Goal: Task Accomplishment & Management: Complete application form

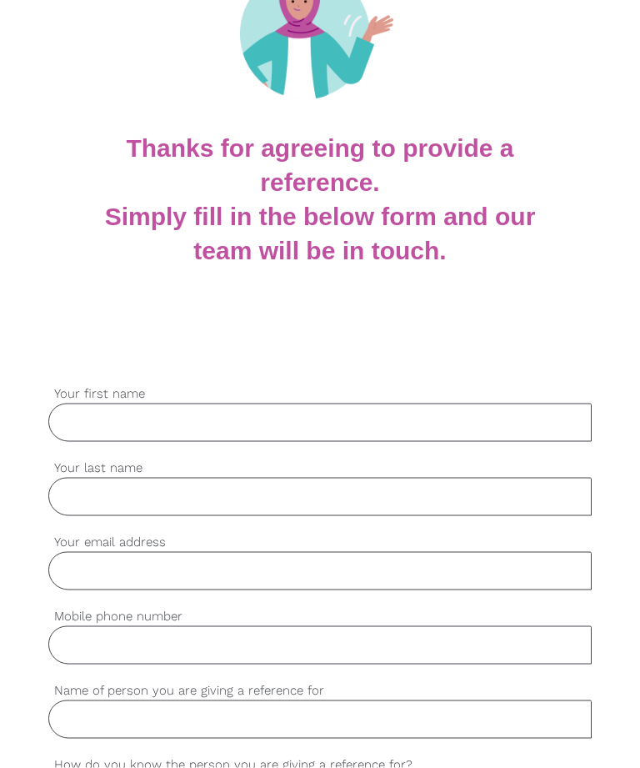
scroll to position [199, 0]
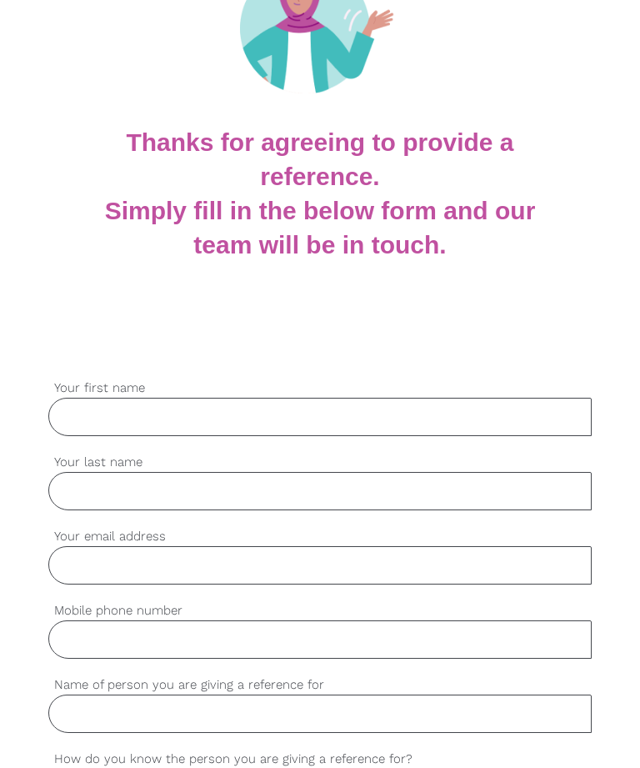
click at [113, 404] on input "Your first name" at bounding box center [320, 417] width 544 height 38
type input "[PERSON_NAME]"
click at [63, 486] on input "Your last name" at bounding box center [320, 491] width 544 height 38
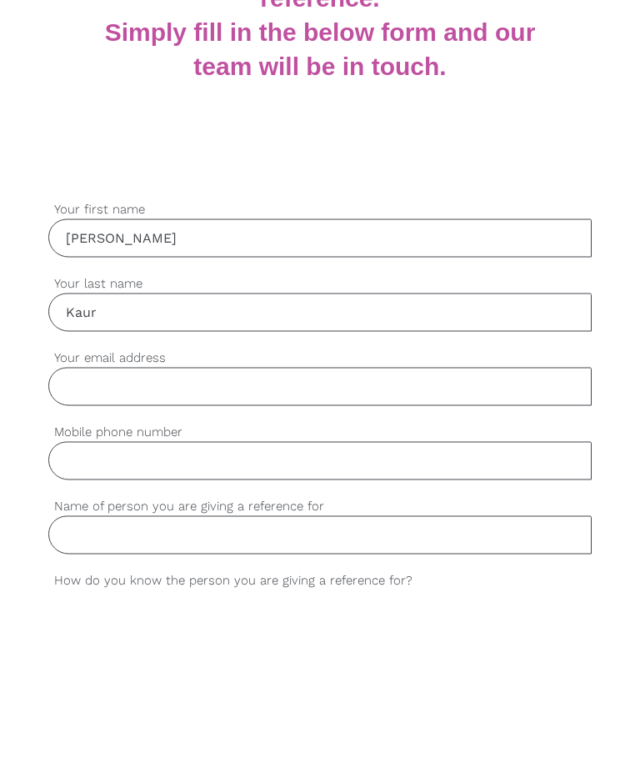
type input "Kaur"
click at [87, 546] on input "Your email address" at bounding box center [320, 565] width 544 height 38
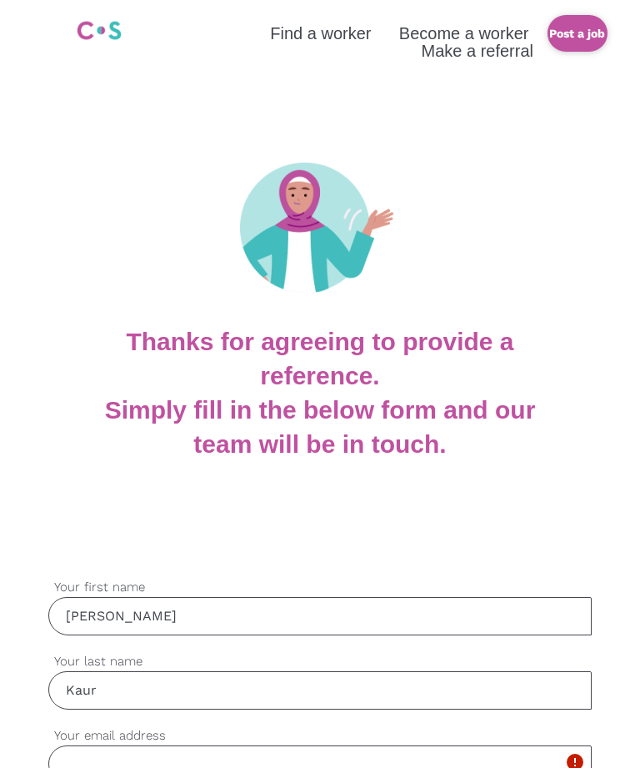
scroll to position [514, 0]
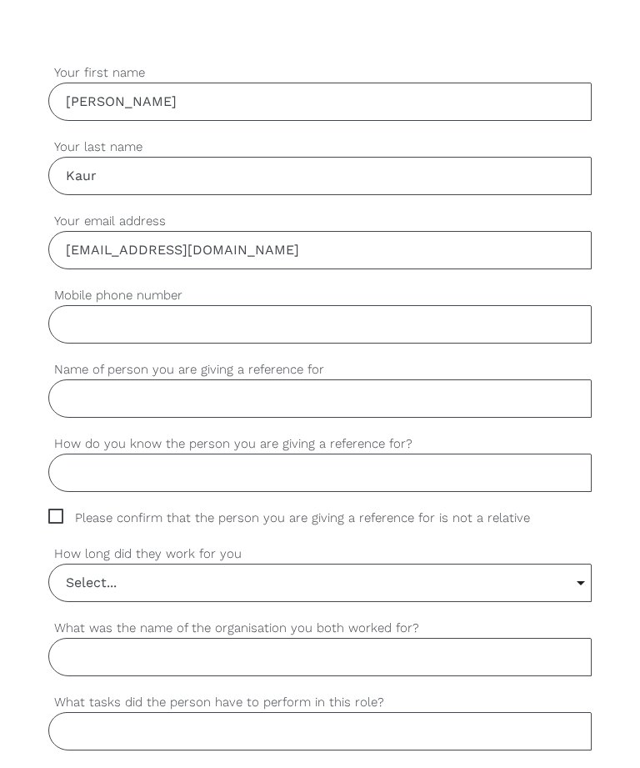
type input "[EMAIL_ADDRESS][DOMAIN_NAME]"
click at [80, 323] on input "Mobile phone number" at bounding box center [320, 324] width 544 height 38
type input "0493874975"
click at [86, 395] on input "Name of person you are giving a reference for" at bounding box center [320, 398] width 544 height 38
click at [121, 170] on input "Kaur" at bounding box center [320, 176] width 544 height 38
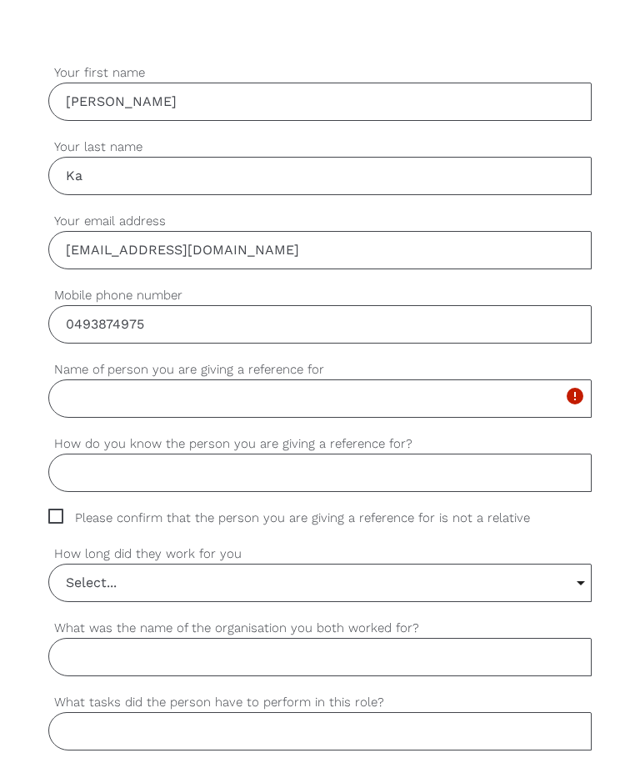
type input "K"
type input "[PERSON_NAME]"
click at [88, 396] on input "Name of person you are giving a reference for" at bounding box center [320, 398] width 544 height 38
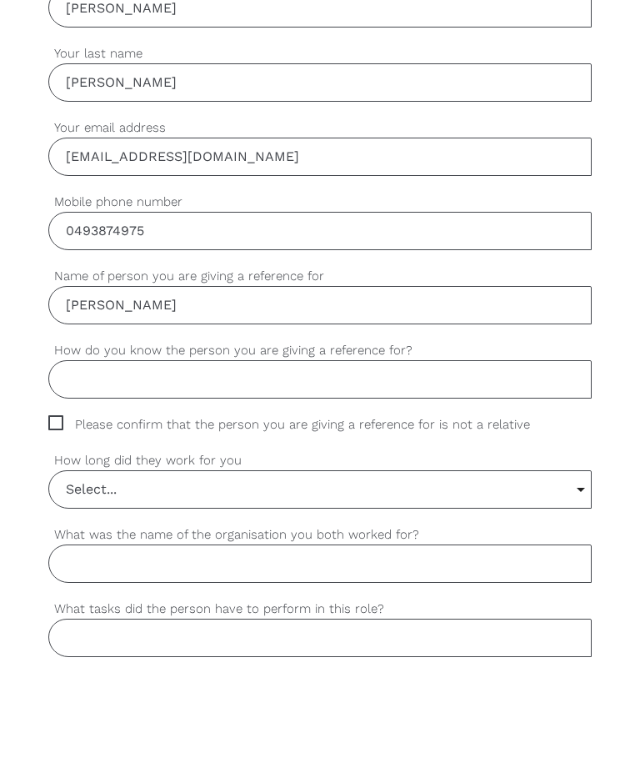
type input "[PERSON_NAME]"
click at [121, 454] on input "How do you know the person you are giving a reference for?" at bounding box center [320, 473] width 544 height 38
type input "We are friends"
click at [70, 509] on span "Please confirm that the person you are giving a reference for is not a relative" at bounding box center [305, 518] width 514 height 19
click at [59, 509] on input "Please confirm that the person you are giving a reference for is not a relative" at bounding box center [53, 514] width 11 height 11
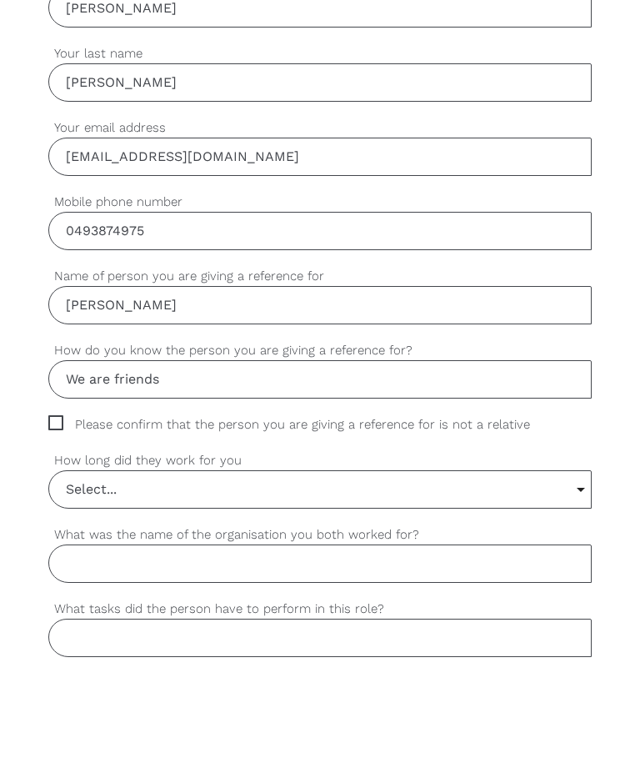
checkbox input "true"
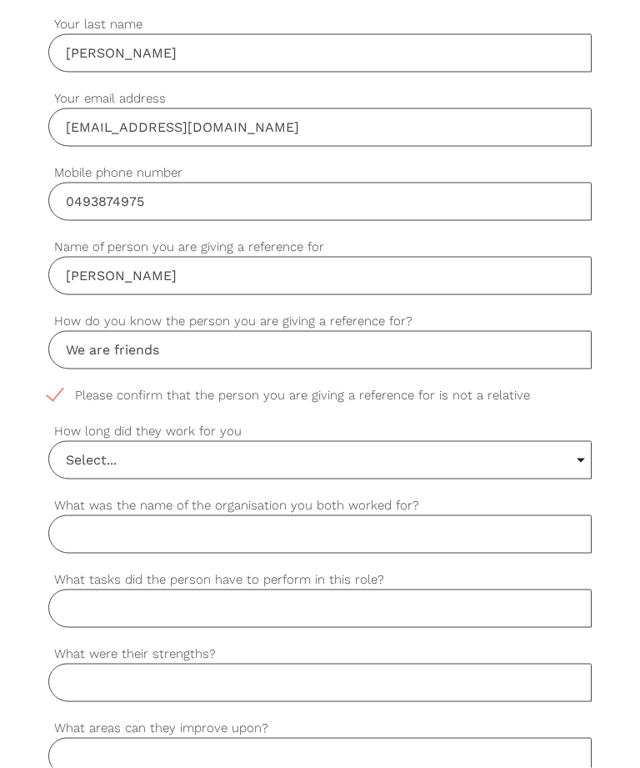
scroll to position [656, 0]
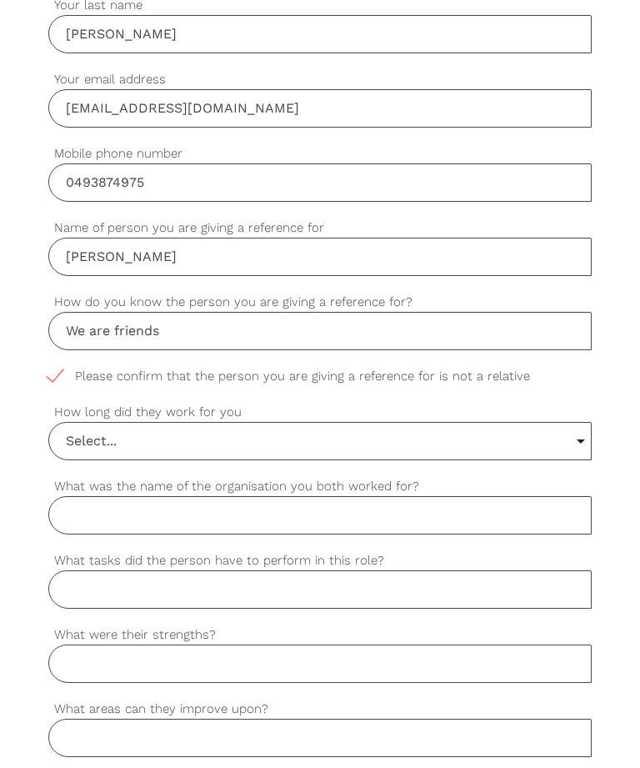
click at [96, 444] on input "Select..." at bounding box center [320, 441] width 543 height 37
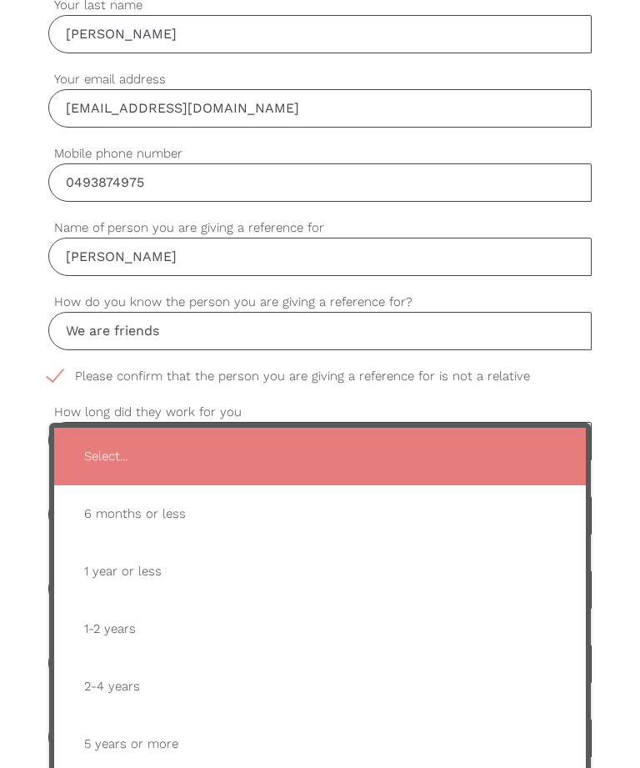
type input "1-2 years"
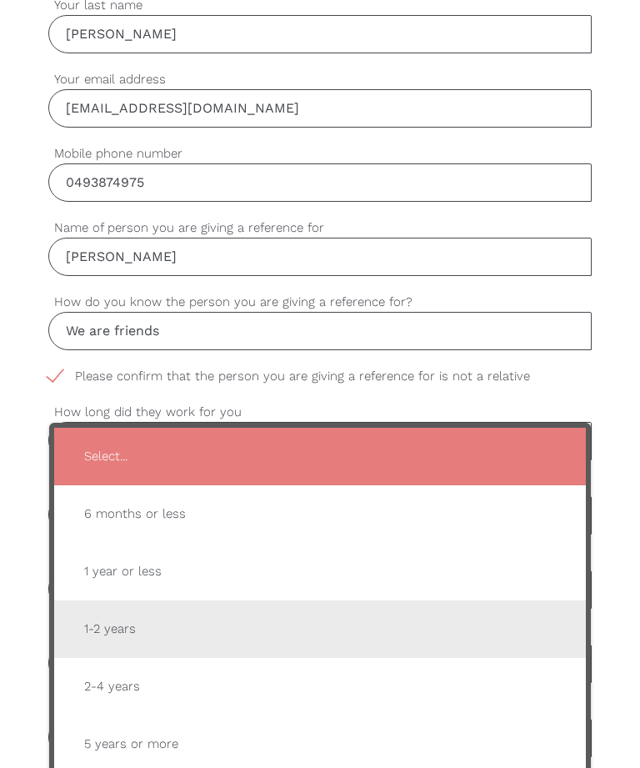
click at [110, 626] on span "1-2 years" at bounding box center [320, 629] width 499 height 41
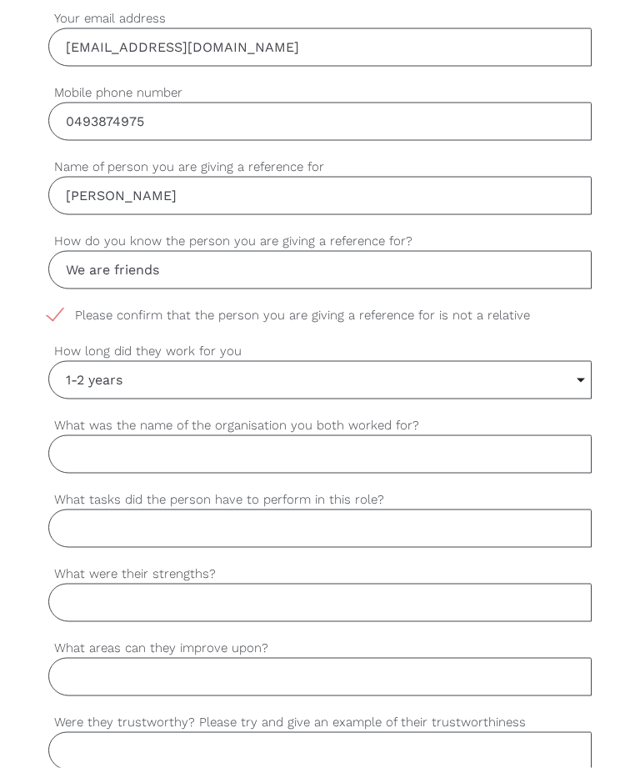
scroll to position [719, 0]
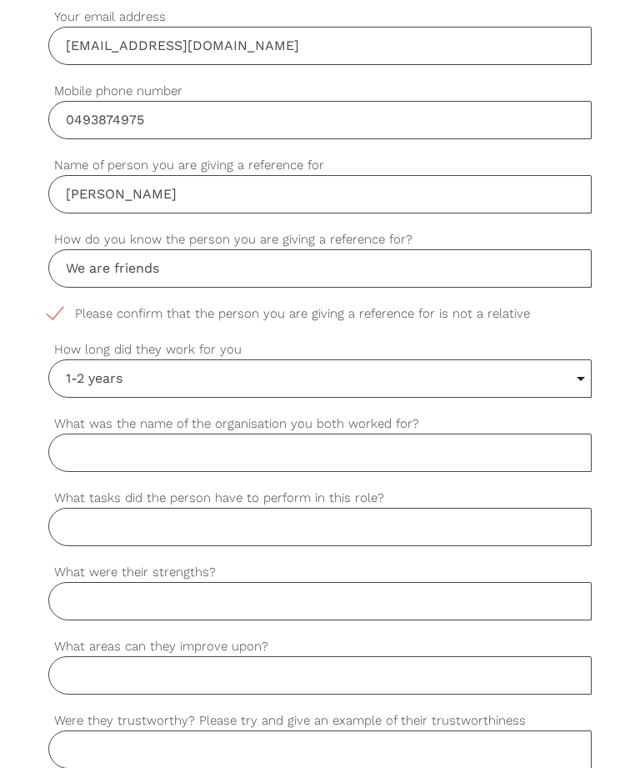
click at [122, 439] on input "What was the name of the organisation you both worked for?" at bounding box center [320, 453] width 544 height 38
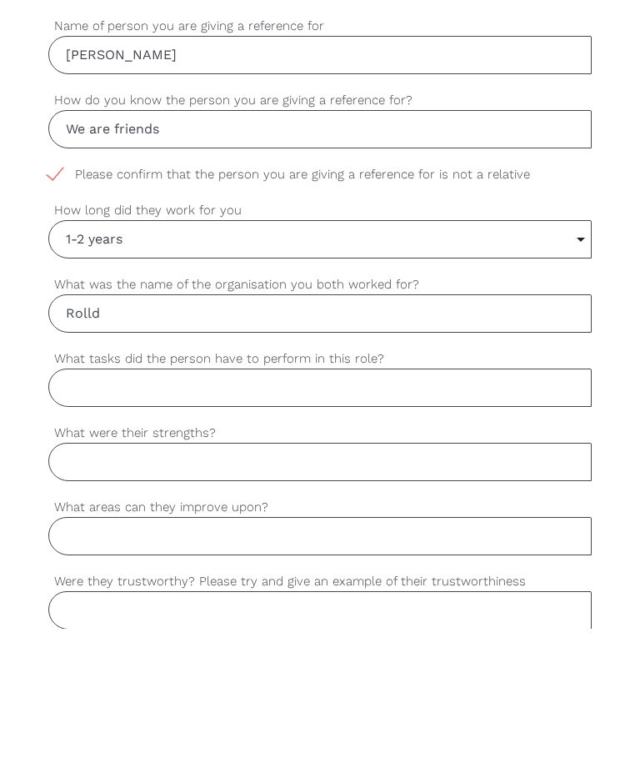
type input "Rolld"
click at [104, 508] on input "What tasks did the person have to perform in this role?" at bounding box center [320, 527] width 544 height 38
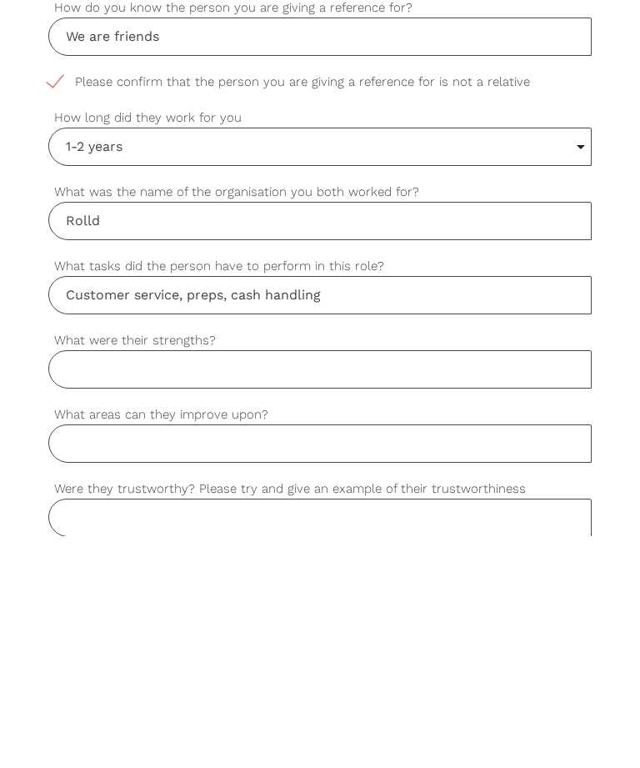
type input "Customer service, preps, cash handling"
click at [104, 582] on input "What were their strengths?" at bounding box center [320, 601] width 544 height 38
type input "Positive, patient"
click at [113, 637] on label "What areas can they improve upon?" at bounding box center [320, 646] width 544 height 19
click at [113, 656] on input "What areas can they improve upon?" at bounding box center [320, 675] width 544 height 38
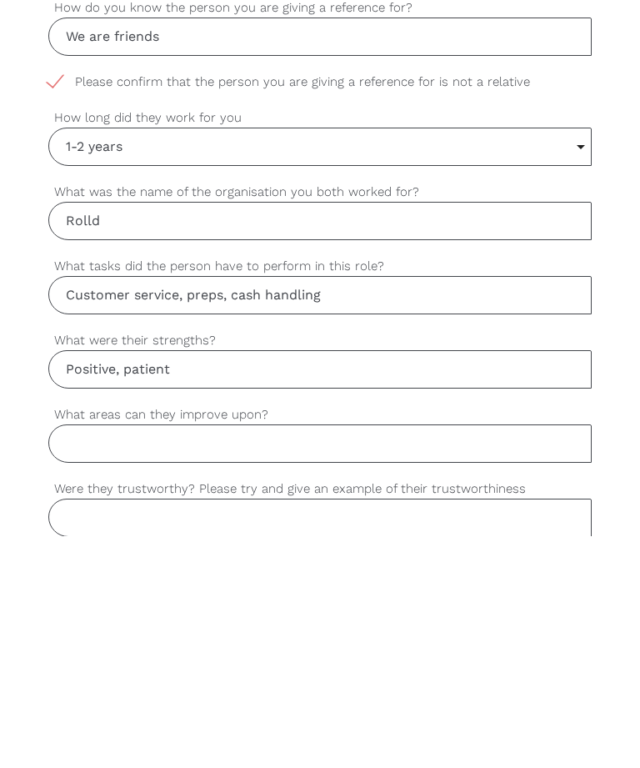
click at [255, 340] on label "How long did they work for you" at bounding box center [320, 349] width 544 height 19
click at [0, 0] on select "Select... 6 months or less 1 year or less 1-2 years 2-4 years 5 years or more" at bounding box center [0, 0] width 0 height 0
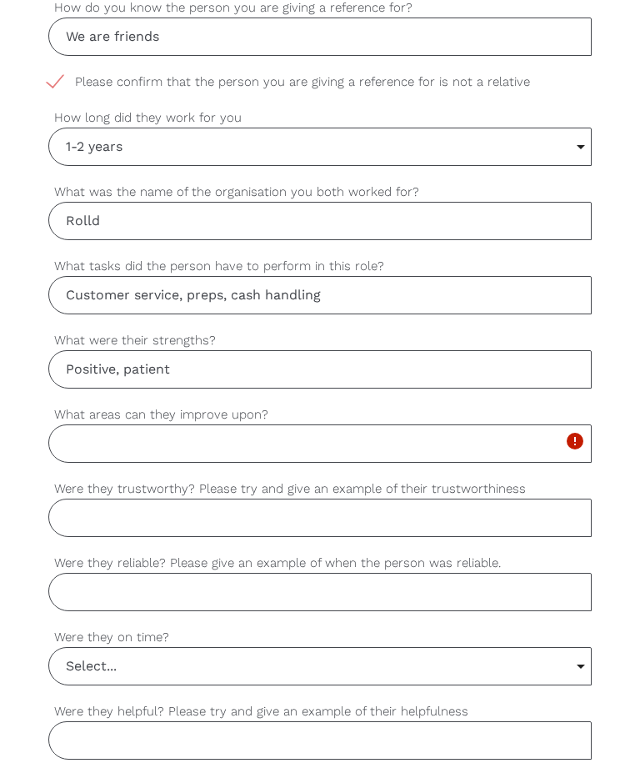
click at [75, 431] on input "What areas can they improve upon?" at bounding box center [320, 443] width 544 height 38
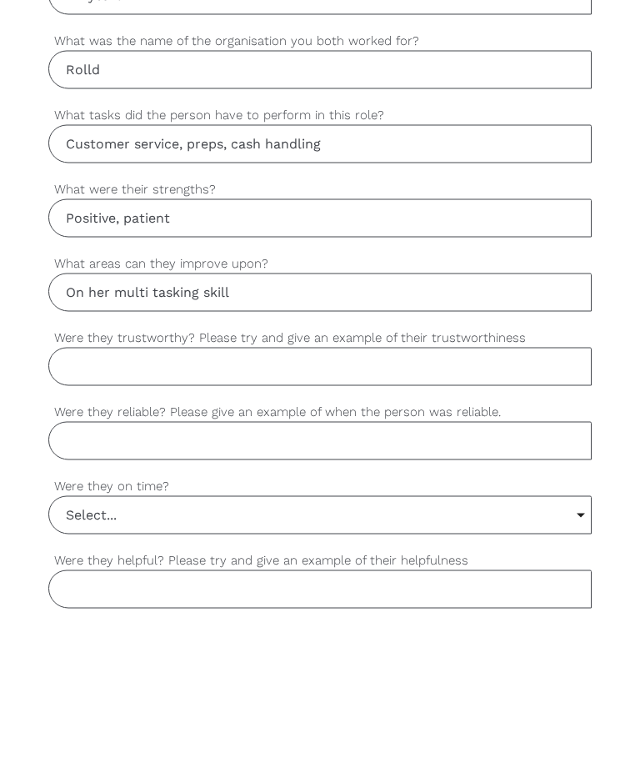
type input "On her multi tasking skill"
click at [117, 499] on input "Were they trustworthy? Please try and give an example of their trustworthiness" at bounding box center [320, 518] width 544 height 38
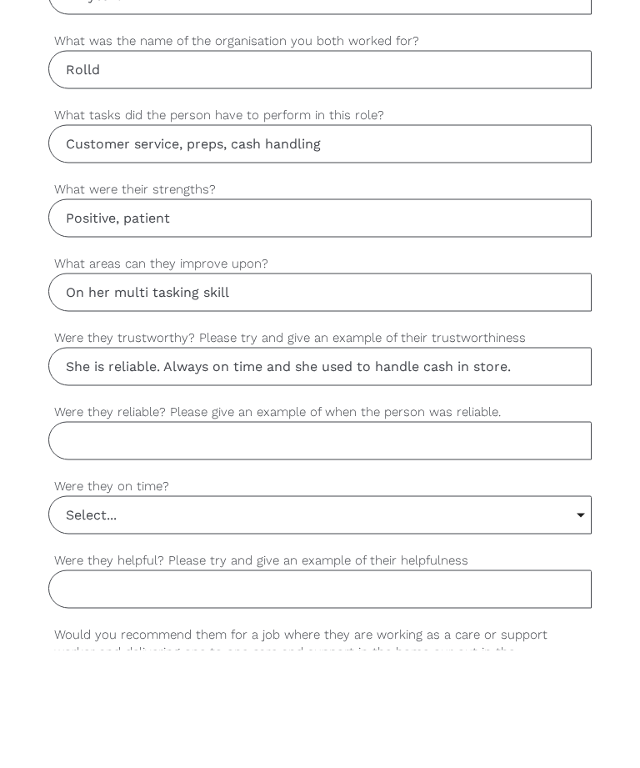
scroll to position [985, 0]
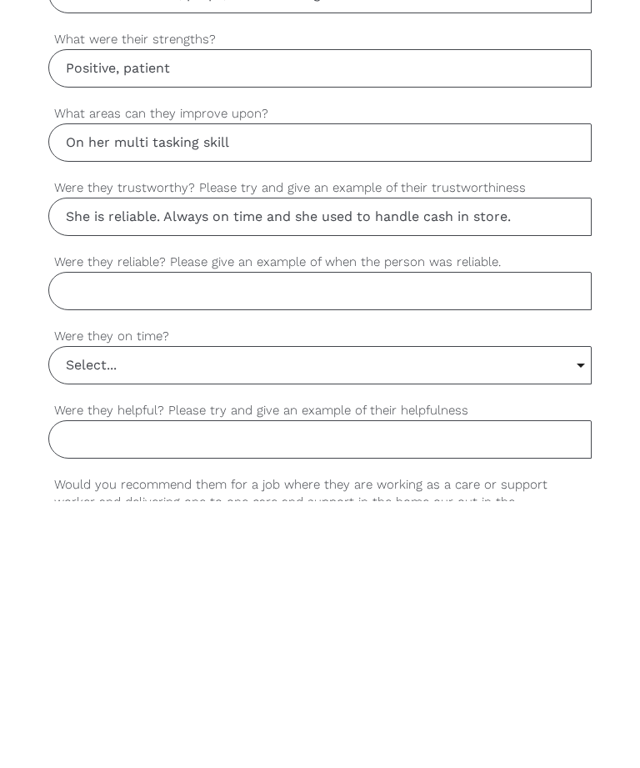
type input "She is reliable. Always on time and she used to handle cash in store."
click at [101, 539] on input "Were they reliable? Please give an example of when the person was reliable." at bounding box center [320, 558] width 544 height 38
type input "As per above she always come on time."
click at [79, 614] on input "Select..." at bounding box center [320, 632] width 543 height 37
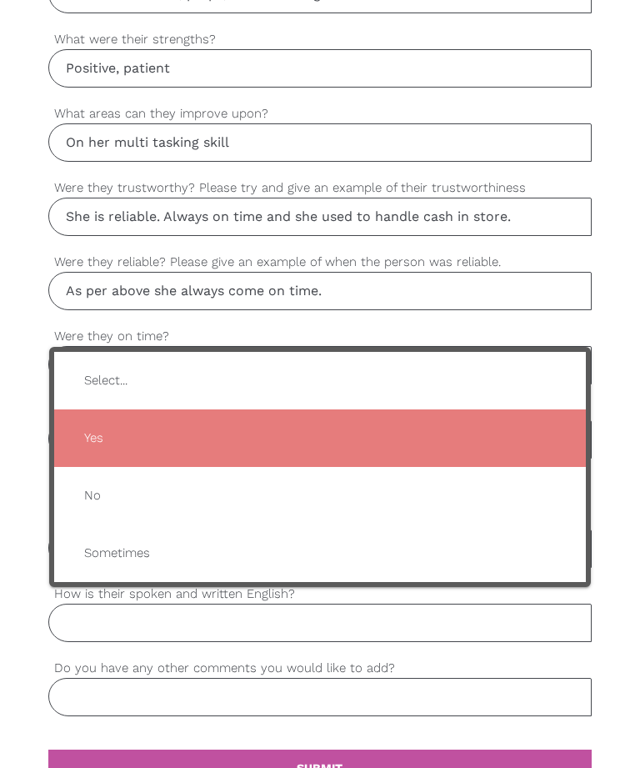
type input "Yes"
click at [93, 438] on span "Yes" at bounding box center [320, 438] width 499 height 41
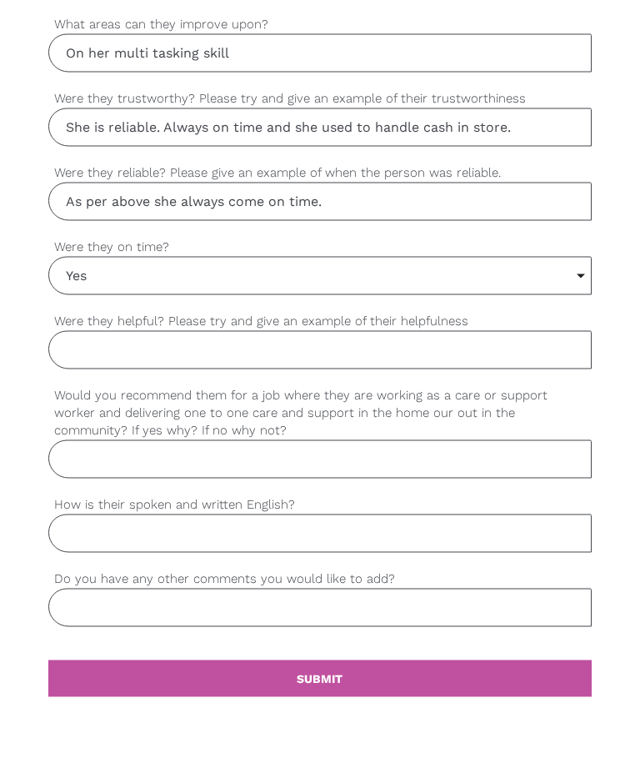
scroll to position [1344, 0]
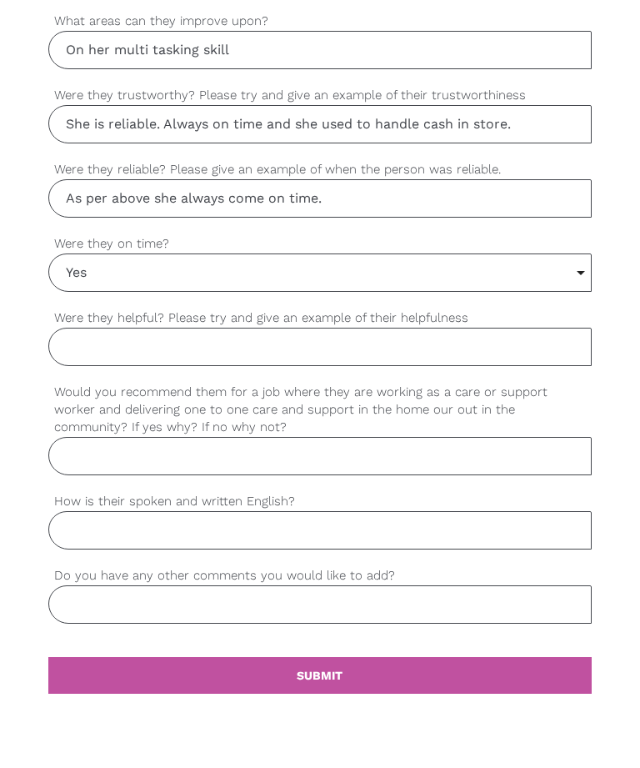
click at [104, 344] on input "Were they helpful? Please try and give an example of their helpfulness" at bounding box center [320, 347] width 544 height 38
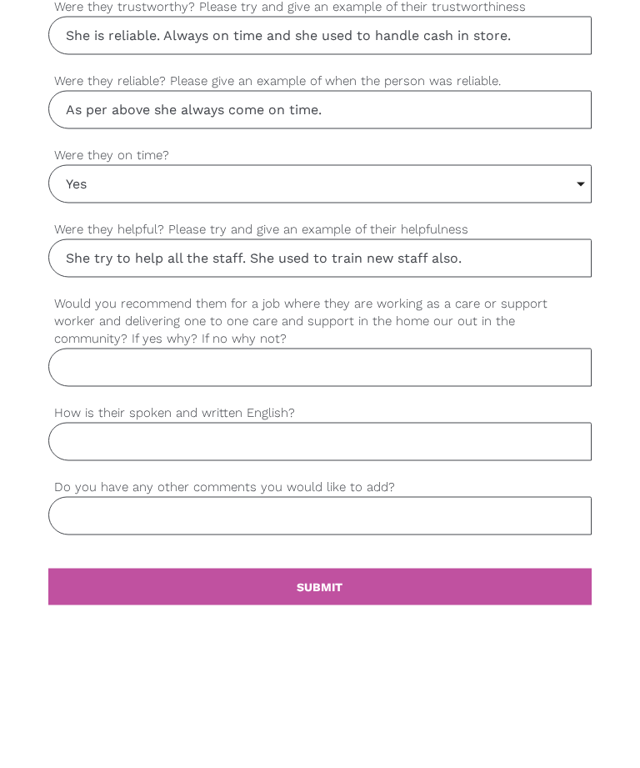
type input "She try to help all the staff. She used to train new staff also."
click at [138, 437] on input "Would you recommend them for a job where they are working as a care or support …" at bounding box center [320, 456] width 544 height 38
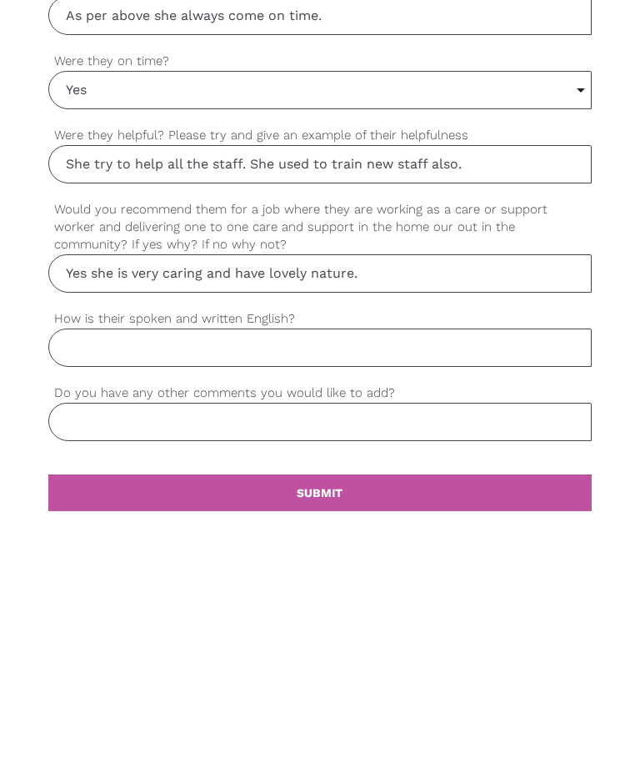
type input "Yes she is very caring and have lovely nature."
click at [98, 511] on input "How is their spoken and written English?" at bounding box center [320, 530] width 544 height 38
type input "Very fluent"
click at [108, 585] on input "Do you have any other comments you would like to add?" at bounding box center [320, 604] width 544 height 38
type input "She can do everything."
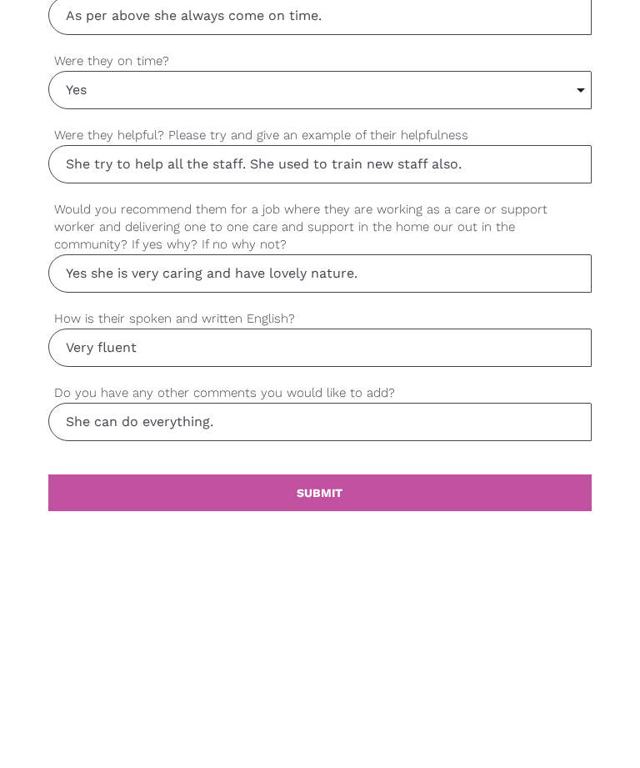
click at [142, 657] on link "settings SUBMIT" at bounding box center [320, 675] width 544 height 37
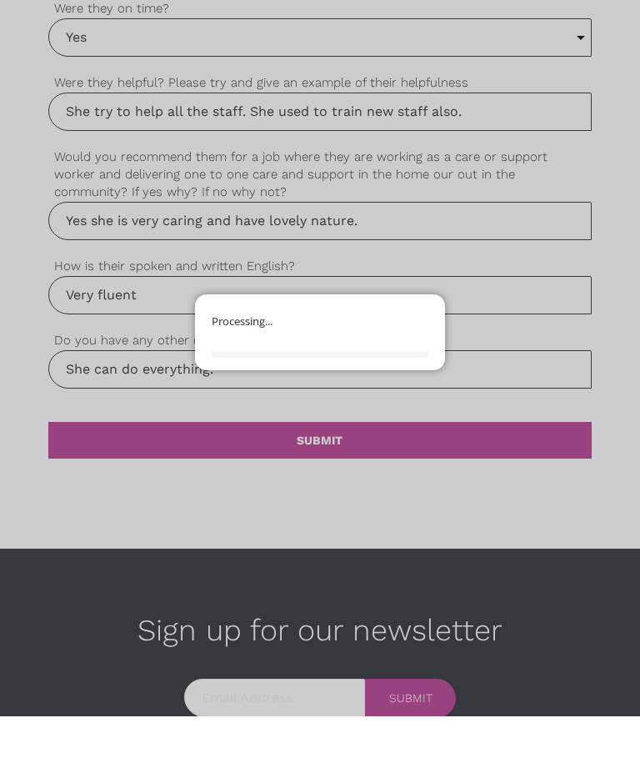
scroll to position [1580, 0]
